Goal: Task Accomplishment & Management: Complete application form

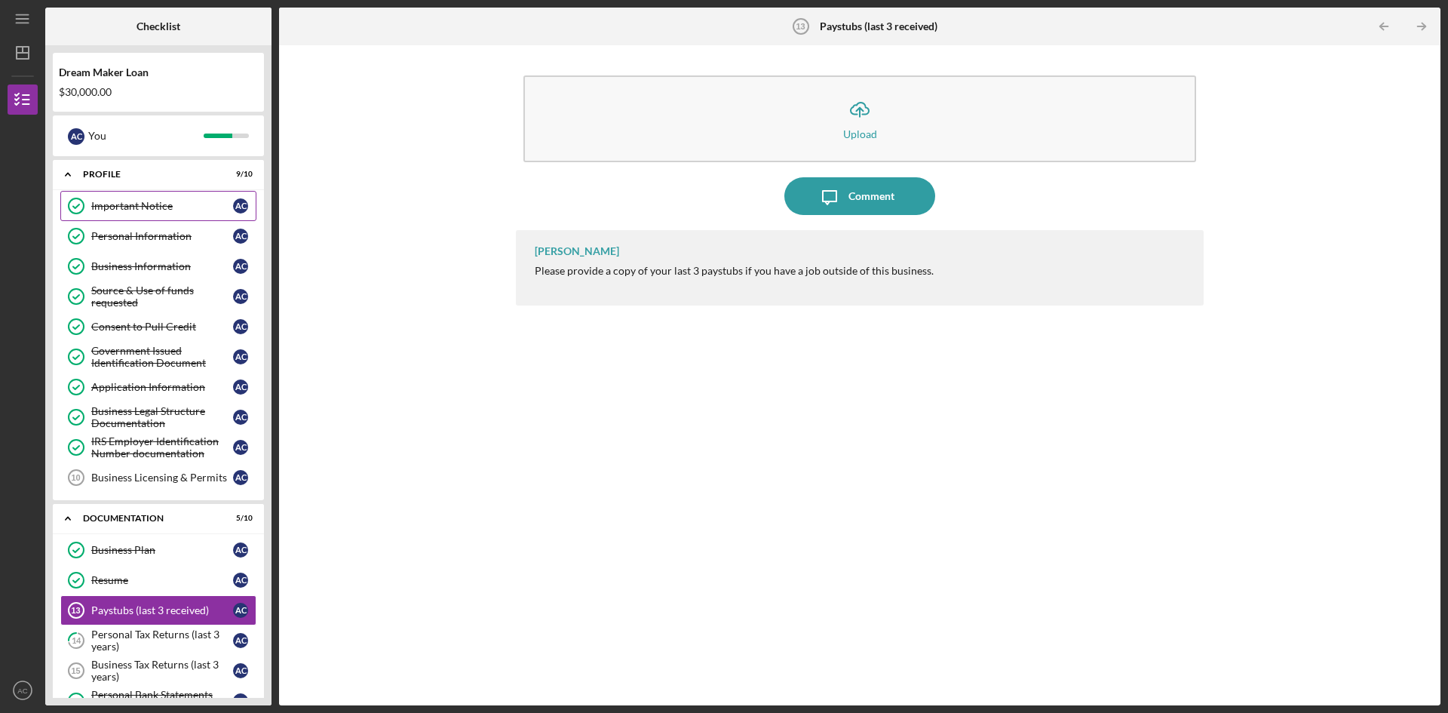
click at [137, 201] on div "Important Notice" at bounding box center [162, 206] width 142 height 12
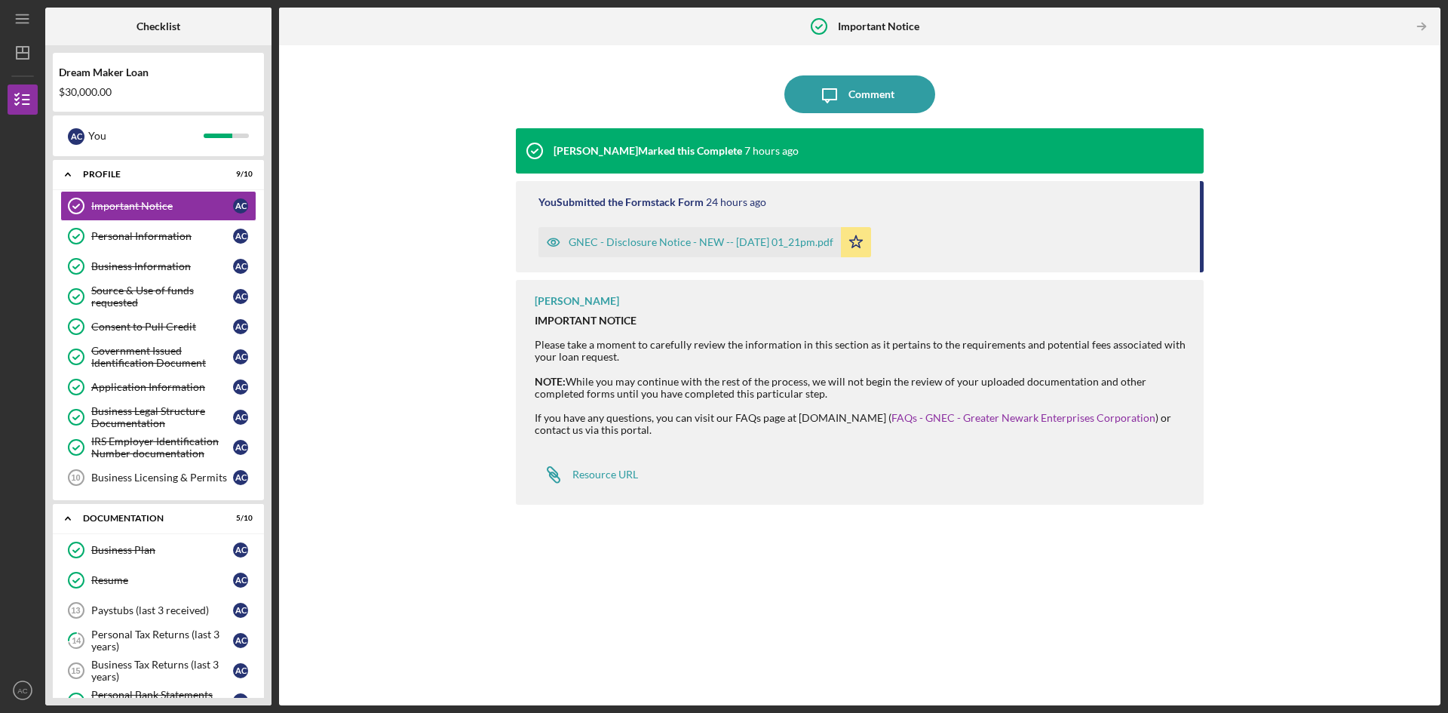
click at [716, 238] on div "GNEC - Disclosure Notice - NEW -- [DATE] 01_21pm.pdf" at bounding box center [701, 242] width 265 height 12
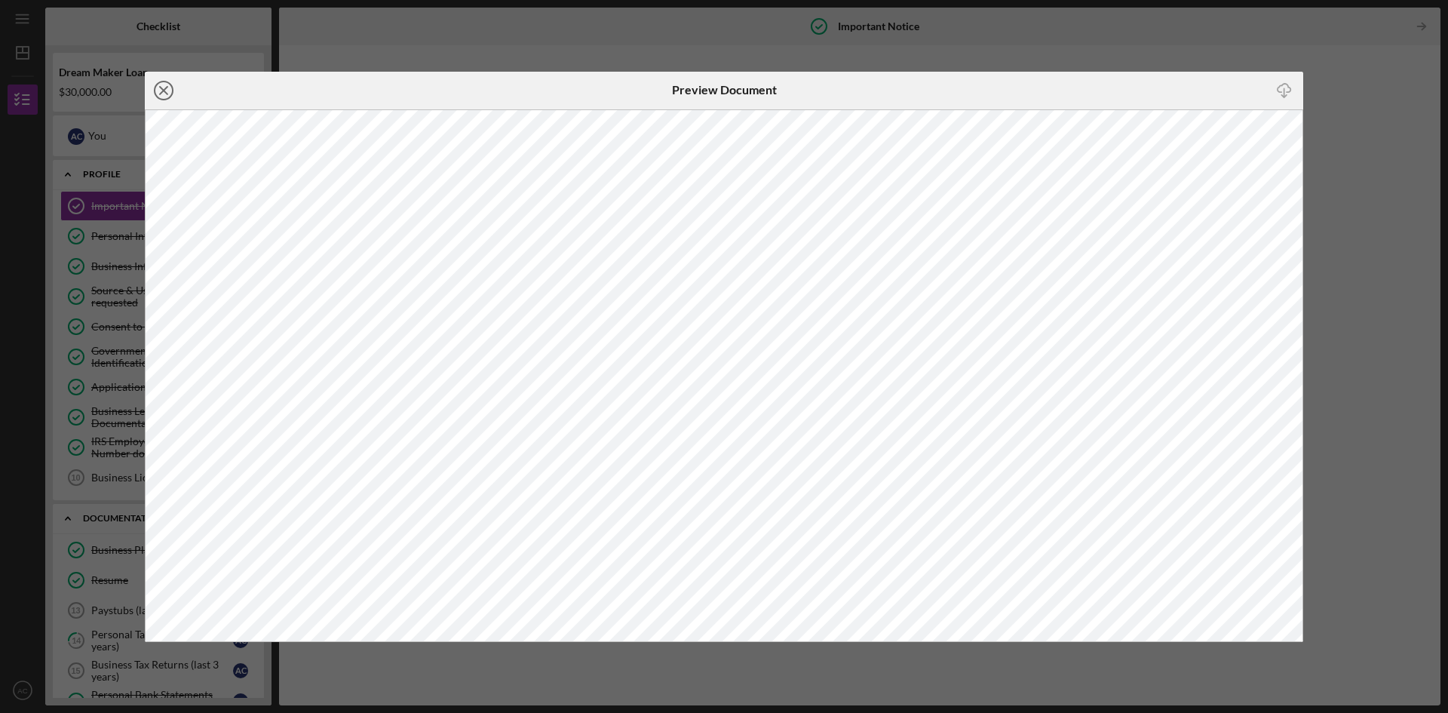
click at [169, 91] on icon "Icon/Close" at bounding box center [164, 91] width 38 height 38
